Goal: Task Accomplishment & Management: Use online tool/utility

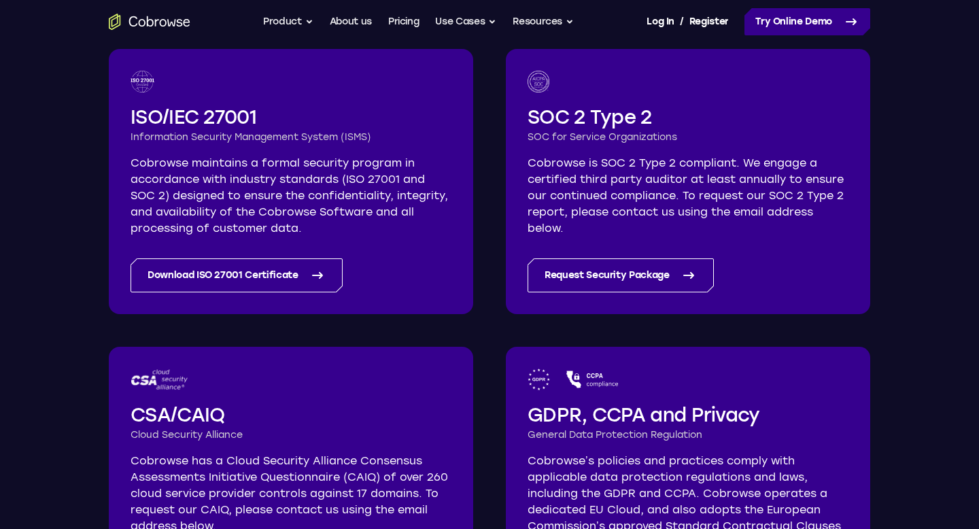
click at [776, 28] on link "Try Online Demo" at bounding box center [807, 21] width 126 height 27
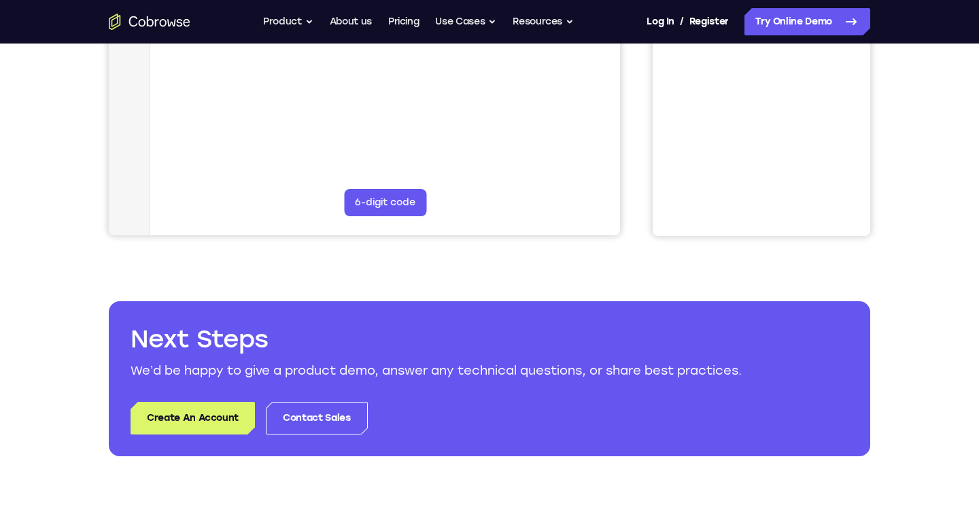
scroll to position [495, 0]
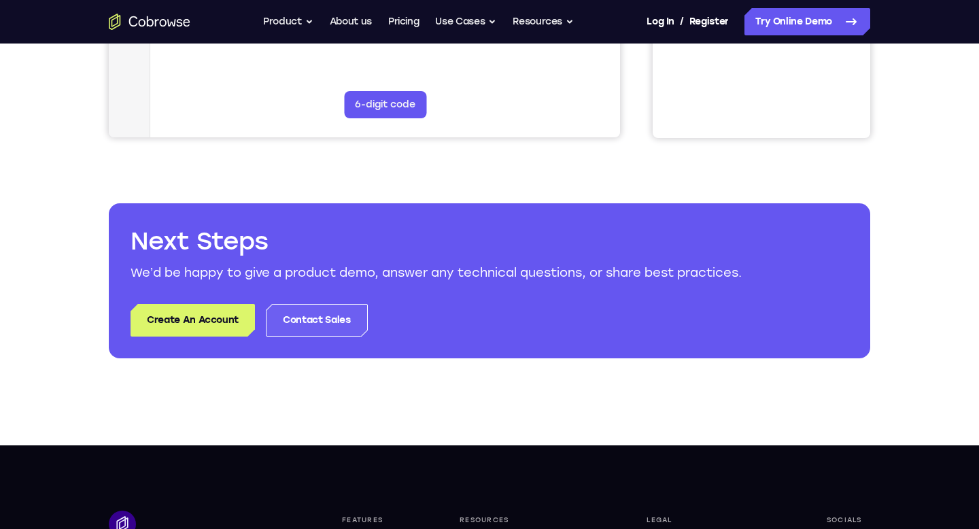
click at [329, 319] on body "Open main menu Go back Powerful, Flexible and Trustworthy. Avoid all extra fric…" at bounding box center [489, 241] width 979 height 1472
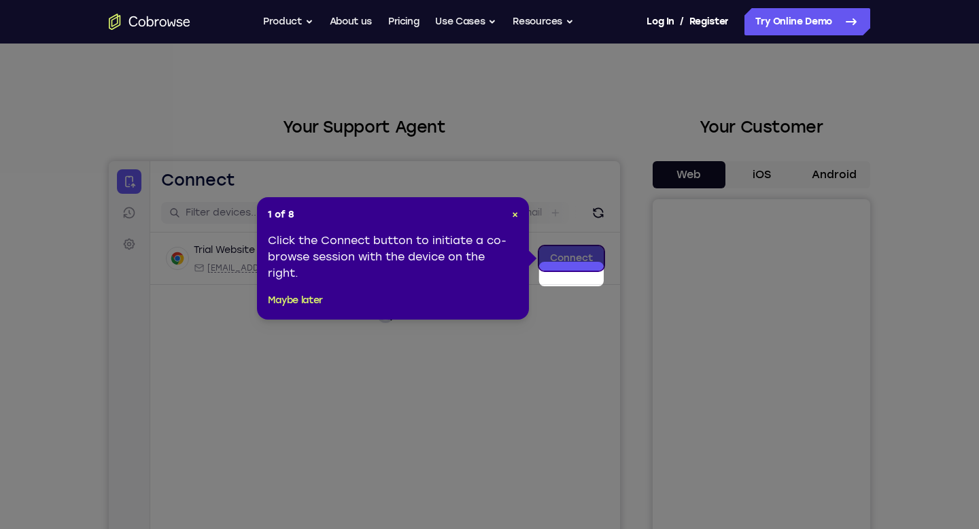
scroll to position [0, 0]
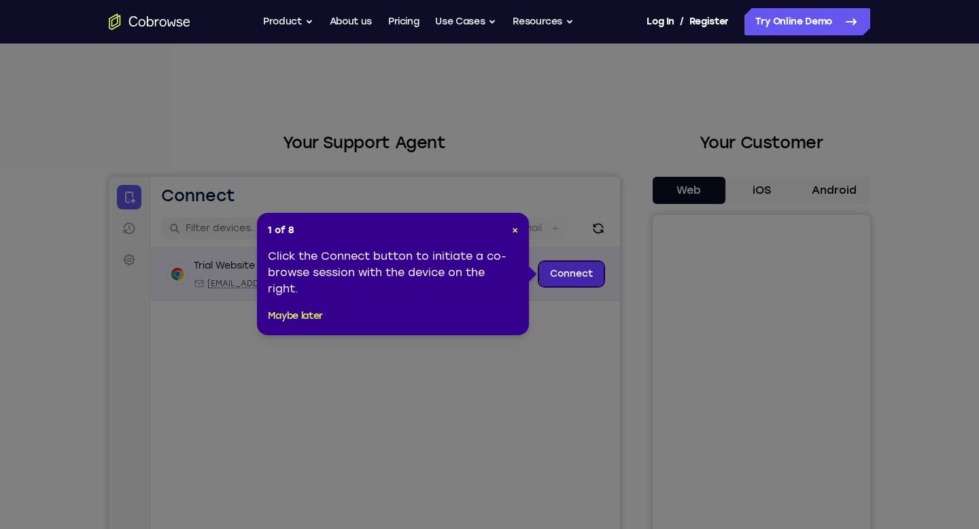
click at [569, 268] on link "Connect" at bounding box center [571, 274] width 65 height 24
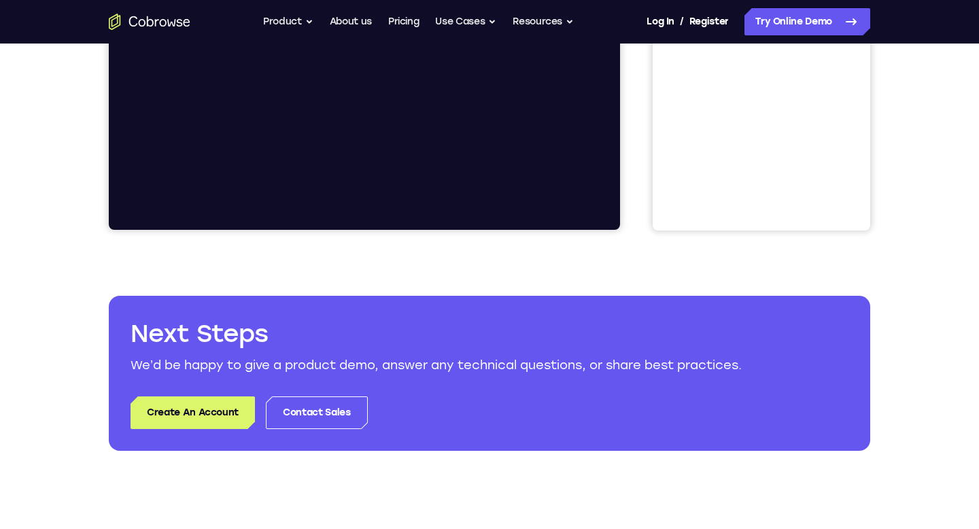
scroll to position [438, 0]
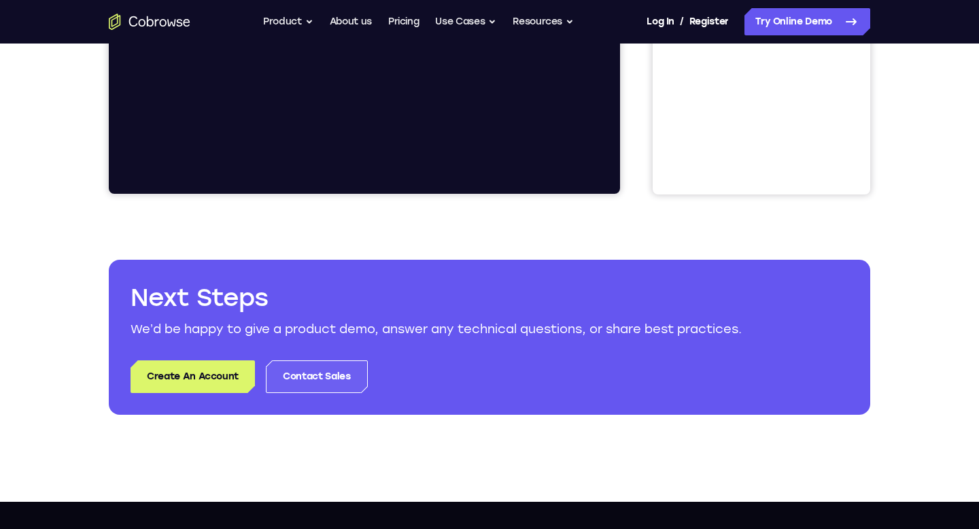
click at [313, 380] on link "Contact Sales" at bounding box center [316, 376] width 101 height 33
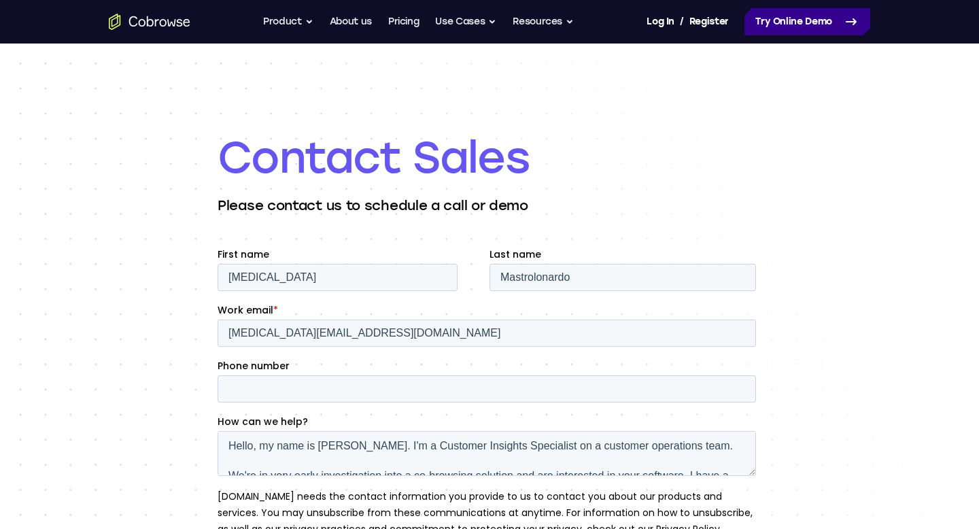
click at [821, 31] on link "Try Online Demo" at bounding box center [807, 21] width 126 height 27
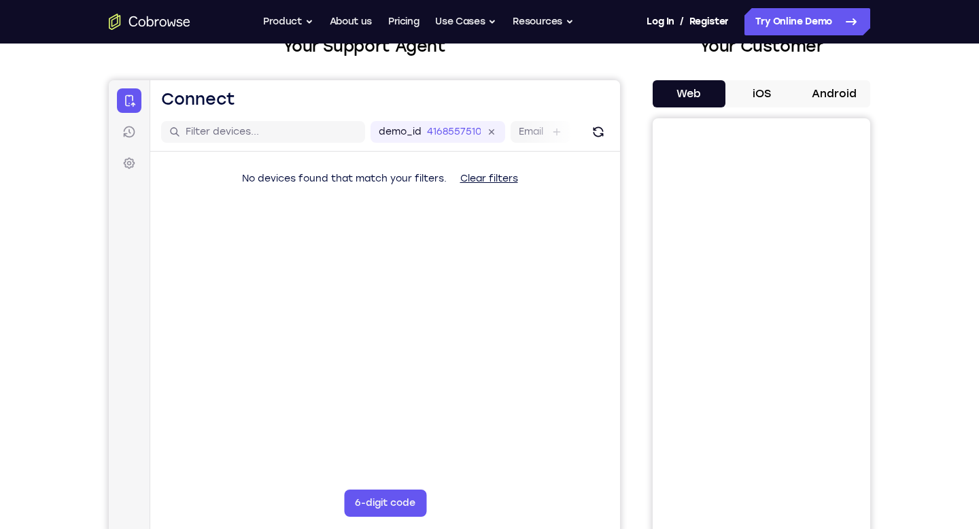
scroll to position [99, 0]
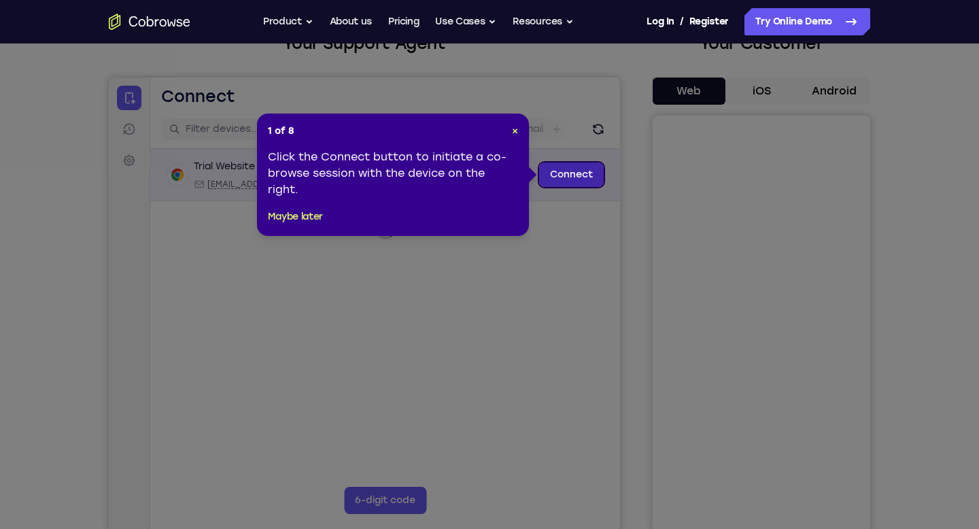
click at [544, 173] on link "Connect" at bounding box center [571, 174] width 65 height 24
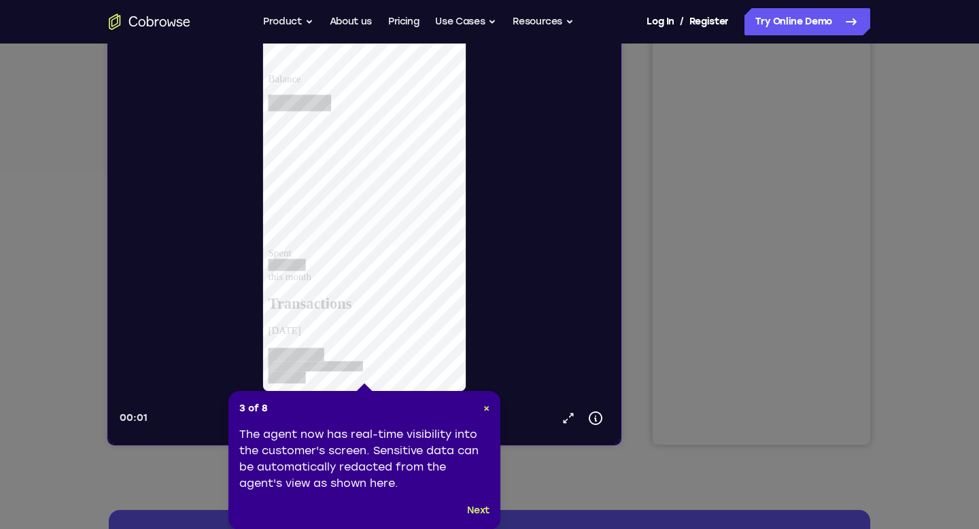
scroll to position [185, 0]
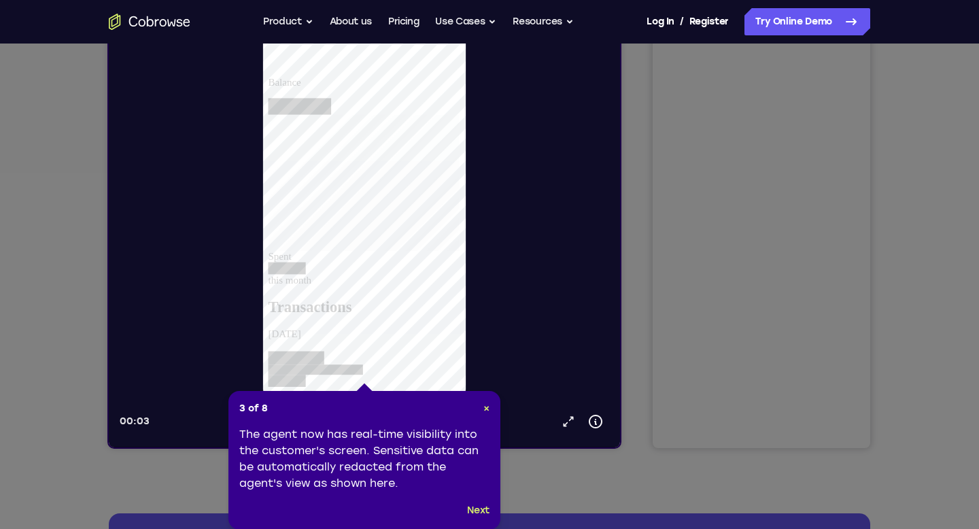
click at [482, 518] on div "3 of 8 × The agent now has real-time visibility into the customer's screen. Sen…" at bounding box center [364, 460] width 272 height 139
click at [471, 507] on button "Next" at bounding box center [478, 510] width 22 height 16
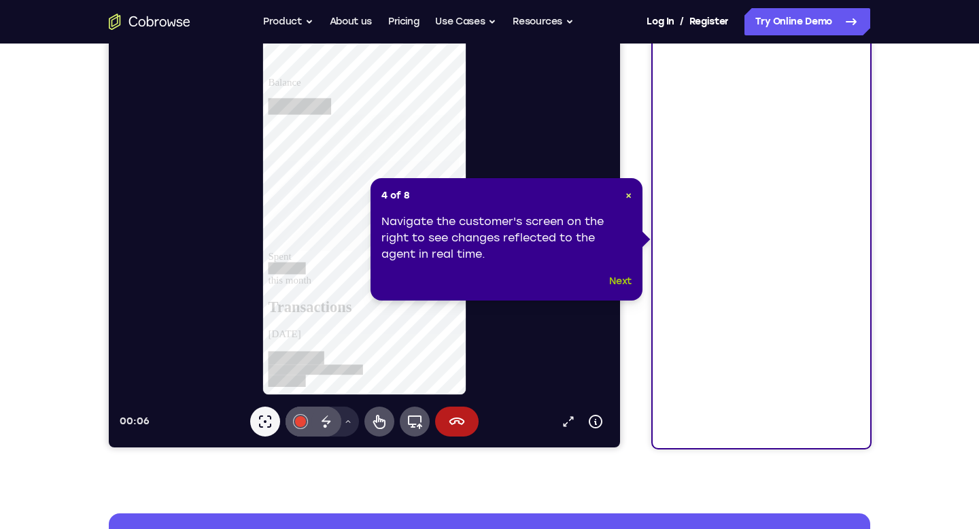
click at [612, 279] on button "Next" at bounding box center [620, 281] width 22 height 16
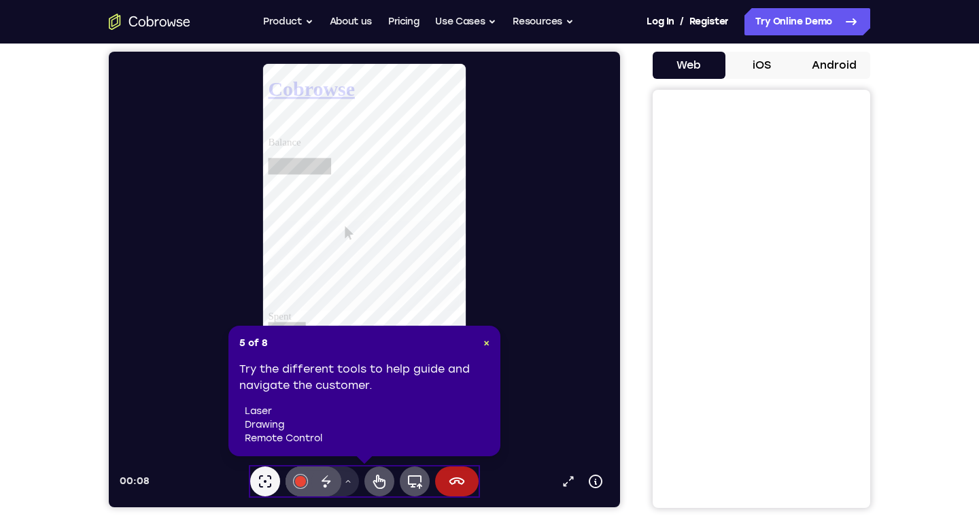
scroll to position [151, 0]
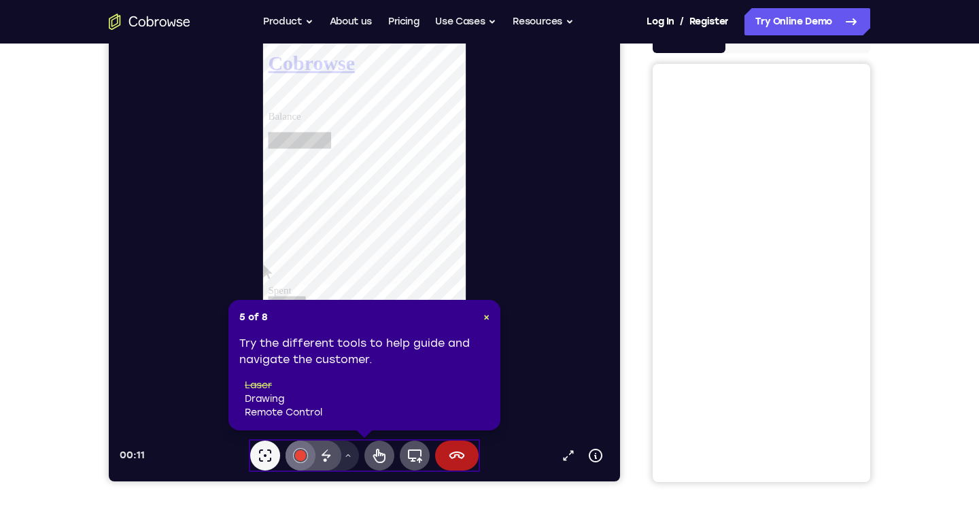
click at [299, 458] on div at bounding box center [300, 455] width 11 height 11
click at [381, 448] on icon at bounding box center [379, 455] width 16 height 16
click at [483, 320] on span "×" at bounding box center [486, 317] width 6 height 12
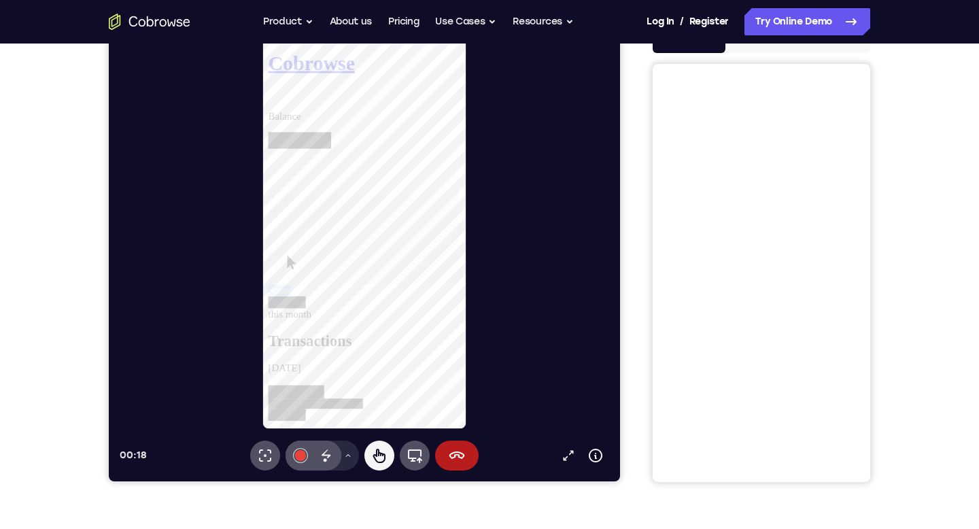
click at [353, 244] on div "Spent this month" at bounding box center [371, 247] width 207 height 183
click at [268, 101] on icon at bounding box center [268, 101] width 0 height 0
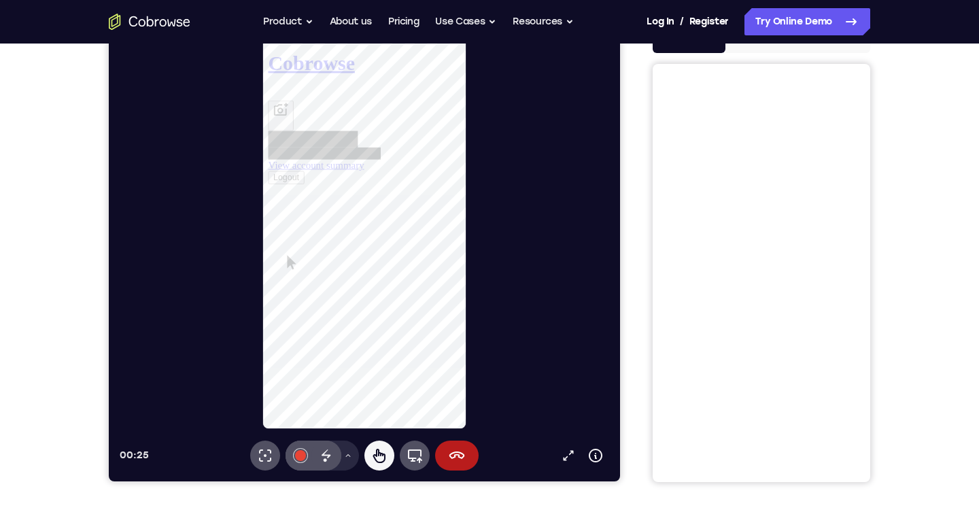
click at [360, 179] on link "View account summary" at bounding box center [319, 173] width 103 height 12
select select "1"
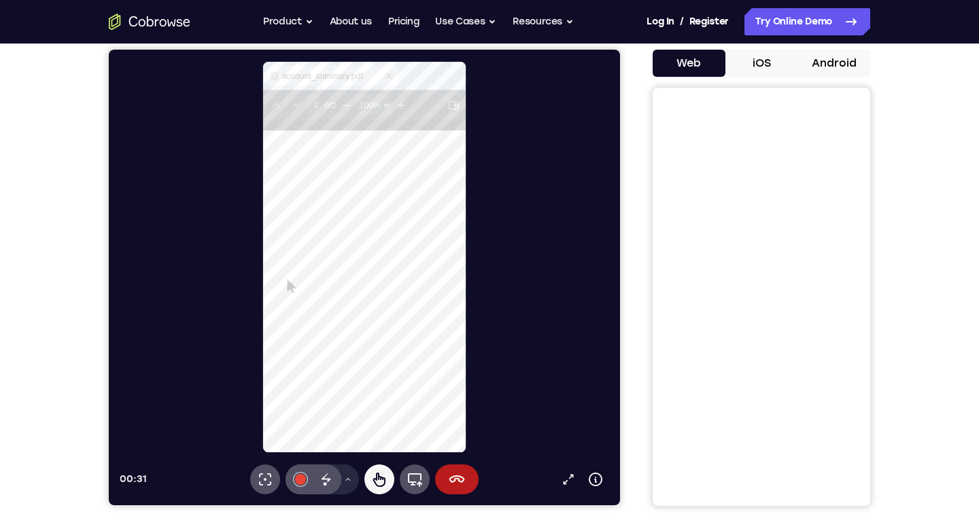
scroll to position [0, 179]
type input "2"
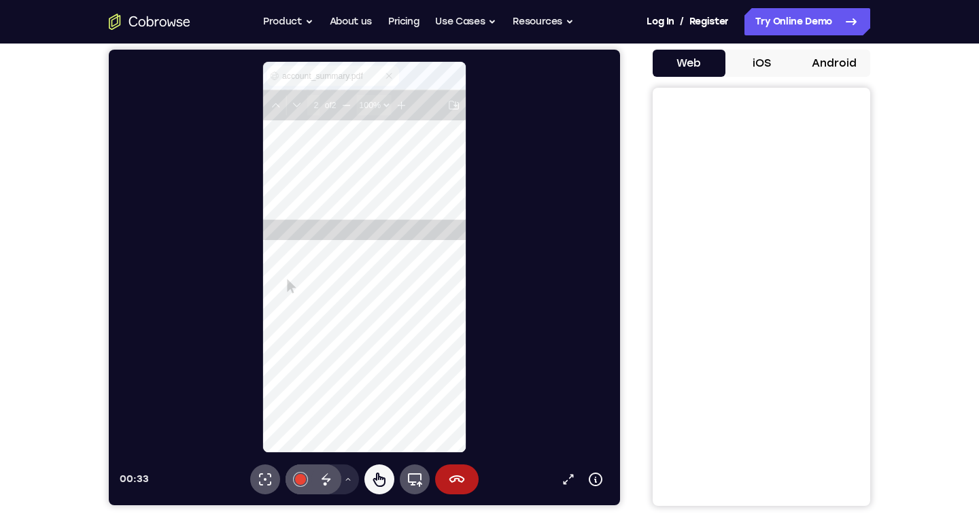
scroll to position [483, 179]
click at [302, 476] on div at bounding box center [300, 479] width 11 height 11
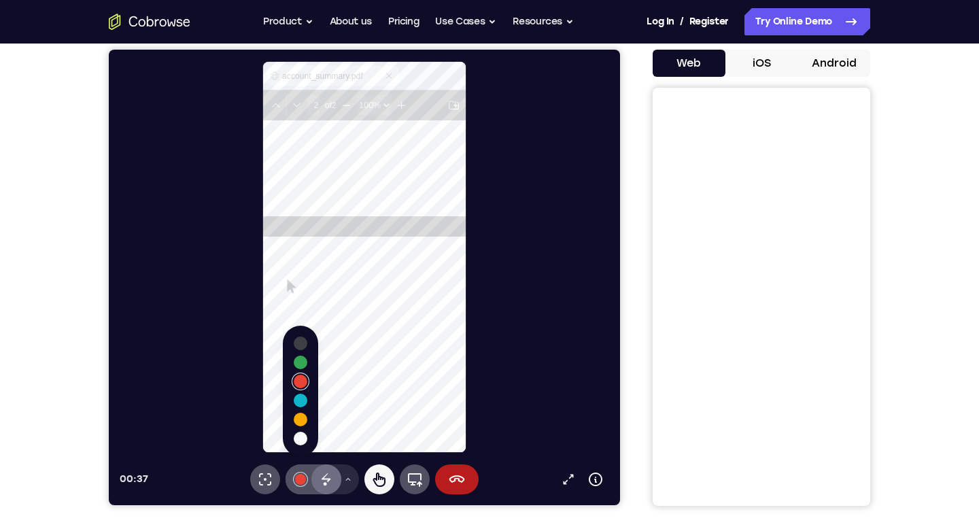
click at [331, 485] on icon at bounding box center [326, 479] width 16 height 16
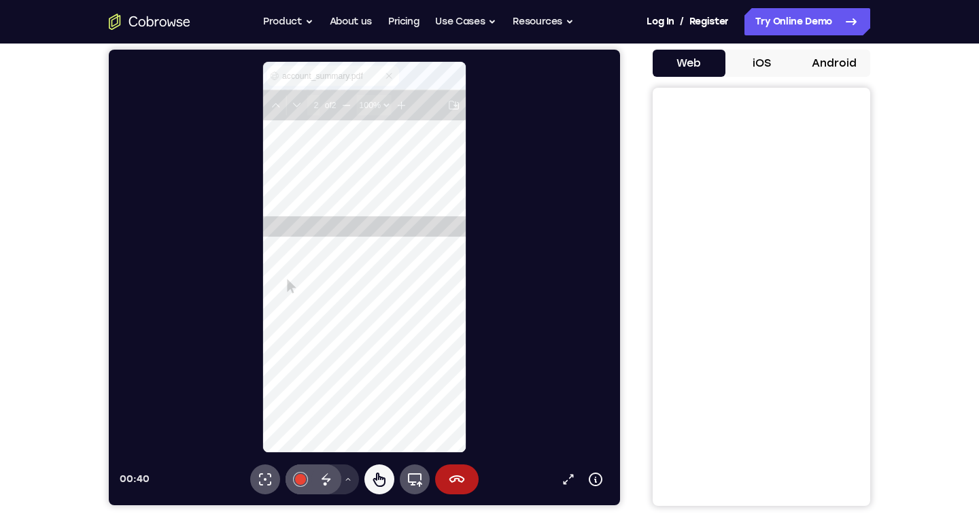
click at [349, 472] on button "Drawing tools menu" at bounding box center [348, 479] width 22 height 30
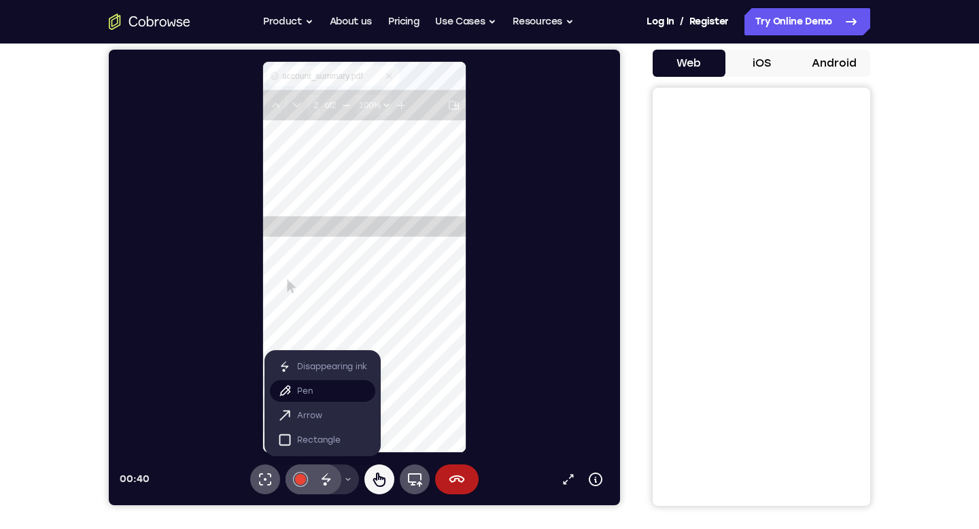
click at [311, 394] on p "Pen" at bounding box center [305, 391] width 16 height 14
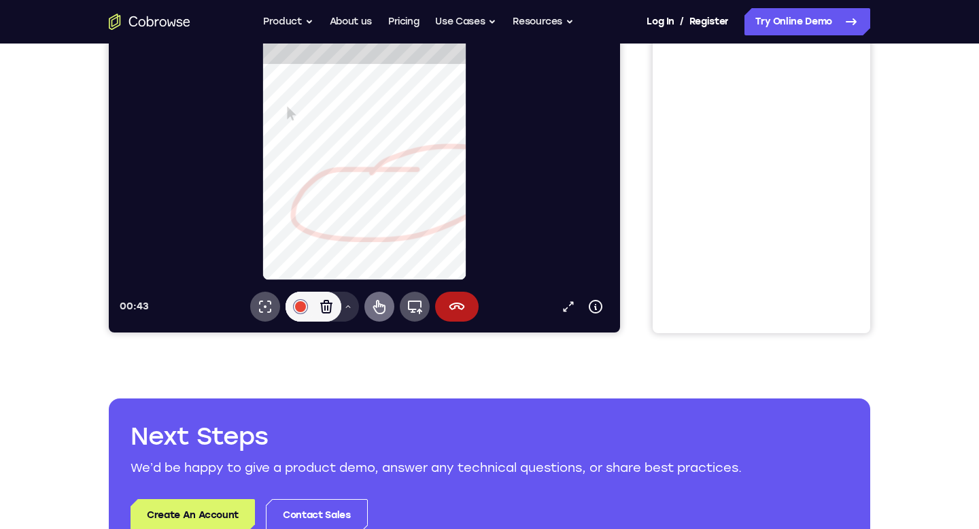
scroll to position [521, 0]
